Goal: Task Accomplishment & Management: Complete application form

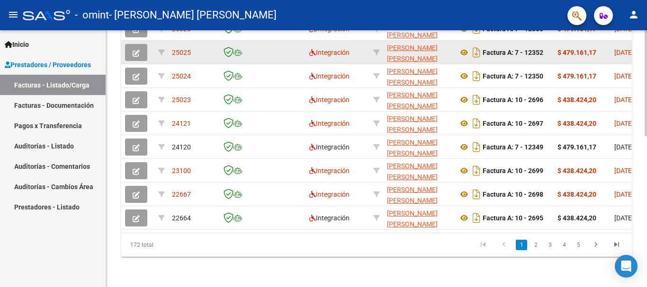
scroll to position [367, 0]
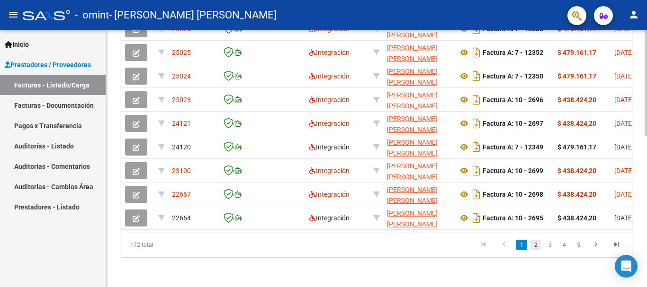
click at [536, 244] on link "2" at bounding box center [535, 245] width 11 height 10
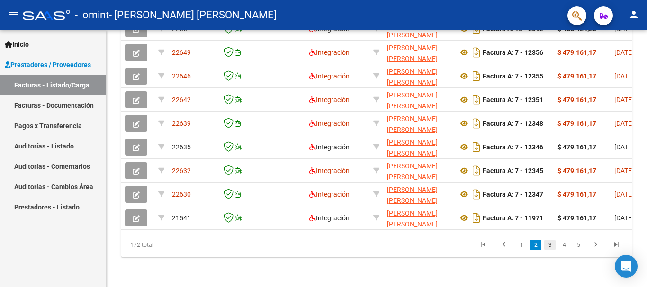
click at [550, 240] on link "3" at bounding box center [549, 245] width 11 height 10
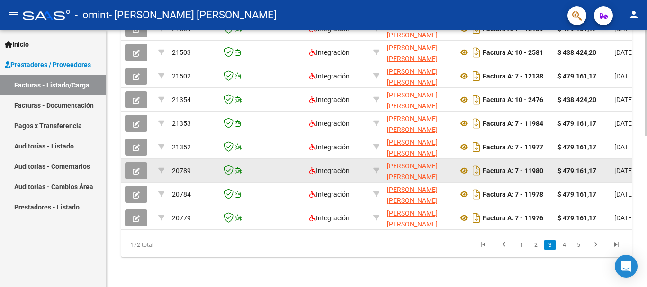
click at [137, 168] on icon "button" at bounding box center [136, 171] width 7 height 7
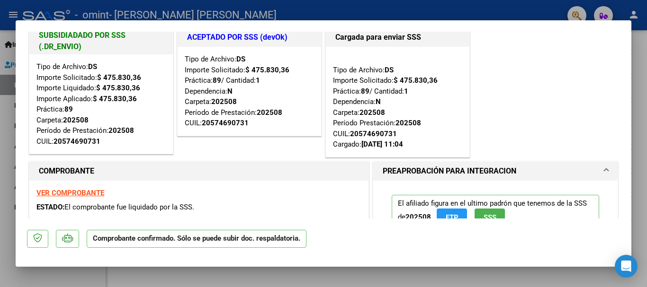
scroll to position [0, 0]
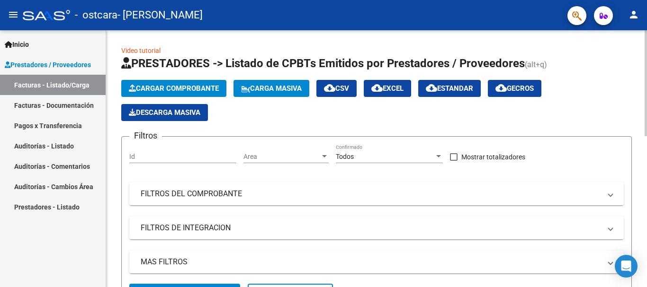
click at [173, 83] on button "Cargar Comprobante" at bounding box center [173, 88] width 105 height 17
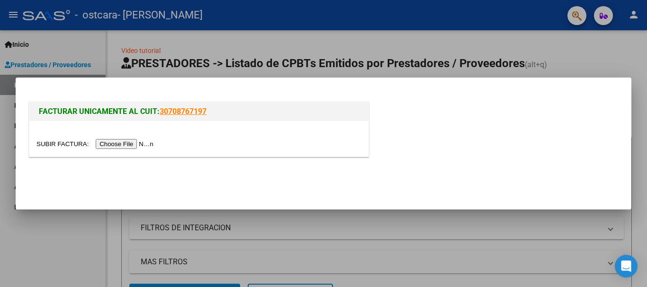
click at [148, 142] on input "file" at bounding box center [96, 144] width 120 height 10
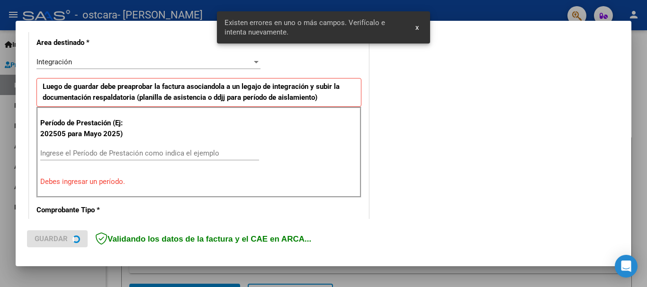
scroll to position [219, 0]
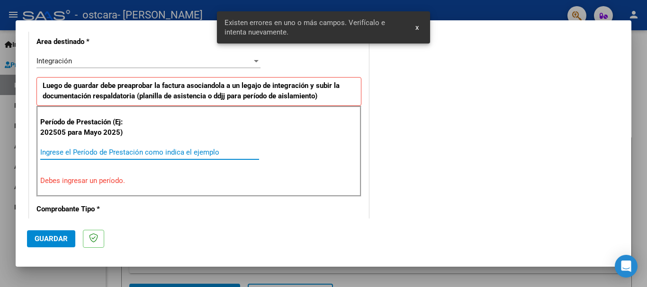
click at [179, 153] on input "Ingrese el Período de Prestación como indica el ejemplo" at bounding box center [149, 152] width 219 height 9
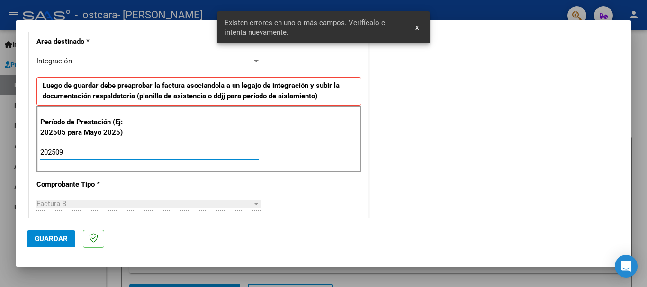
type input "202509"
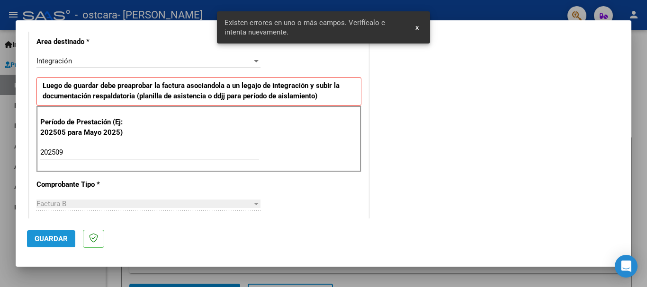
click at [59, 238] on span "Guardar" at bounding box center [51, 239] width 33 height 9
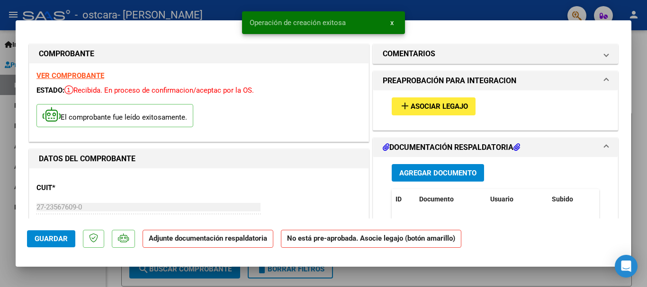
click at [407, 174] on span "Agregar Documento" at bounding box center [437, 173] width 77 height 9
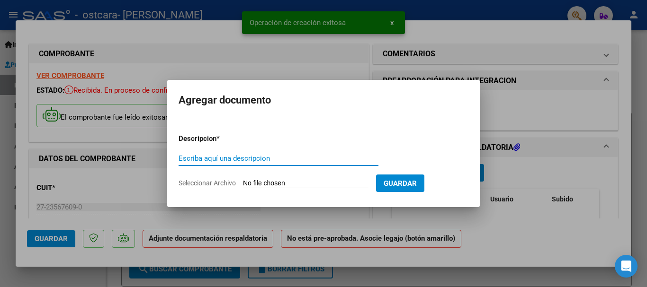
click at [241, 160] on input "Escriba aquí una descripcion" at bounding box center [278, 158] width 200 height 9
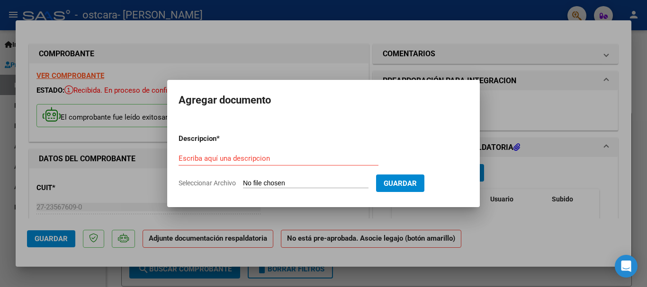
click at [257, 182] on input "Seleccionar Archivo" at bounding box center [305, 183] width 125 height 9
type input "C:\fakepath\[PERSON_NAME] REHA 2025-09.pdf"
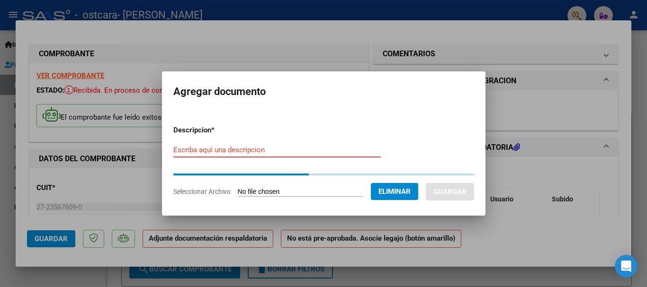
click at [267, 153] on input "Escriba aquí una descripcion" at bounding box center [276, 150] width 207 height 9
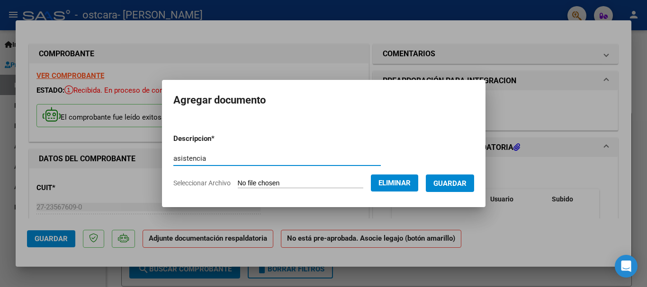
type input "asistencia"
click at [448, 185] on span "Guardar" at bounding box center [449, 183] width 33 height 9
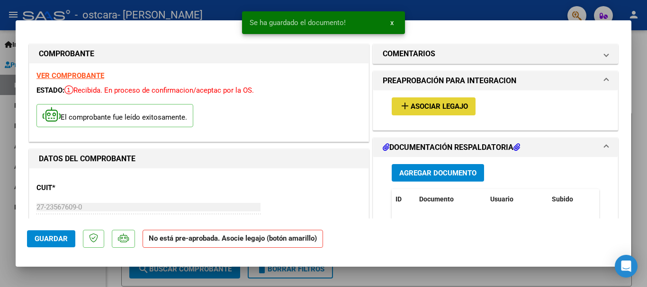
click at [399, 106] on mat-icon "add" at bounding box center [404, 105] width 11 height 11
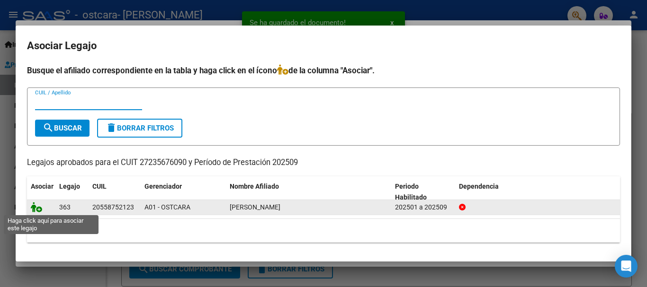
click at [38, 208] on icon at bounding box center [36, 207] width 11 height 10
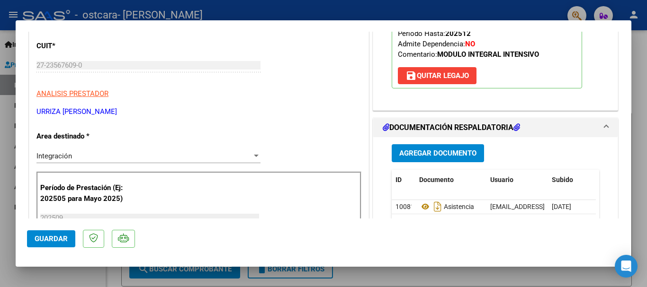
scroll to position [189, 0]
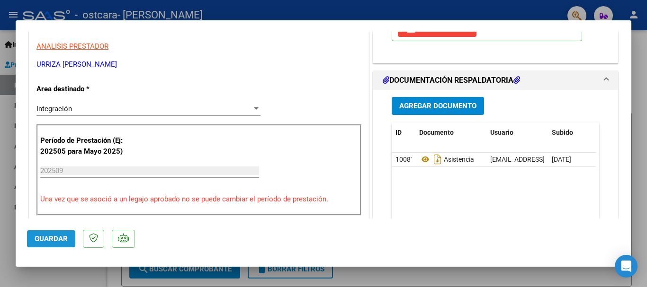
click at [51, 235] on span "Guardar" at bounding box center [51, 239] width 33 height 9
click at [47, 237] on span "Guardar" at bounding box center [51, 239] width 33 height 9
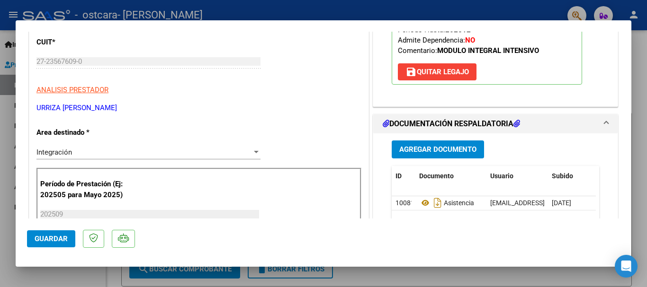
scroll to position [47, 0]
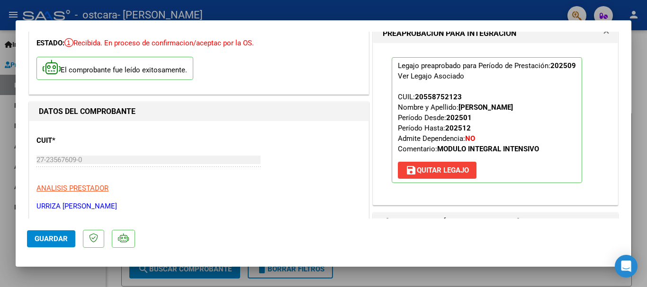
click at [57, 274] on div at bounding box center [323, 143] width 647 height 287
type input "$ 0,00"
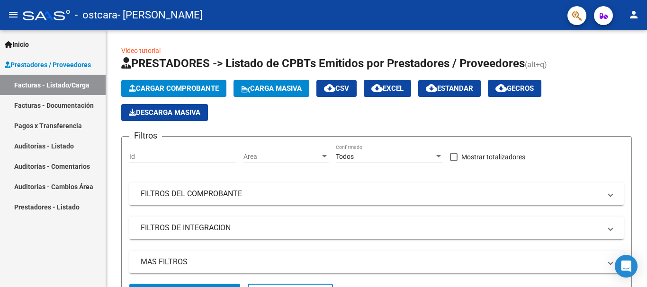
click at [63, 61] on span "Prestadores / Proveedores" at bounding box center [48, 65] width 86 height 10
